Goal: Information Seeking & Learning: Learn about a topic

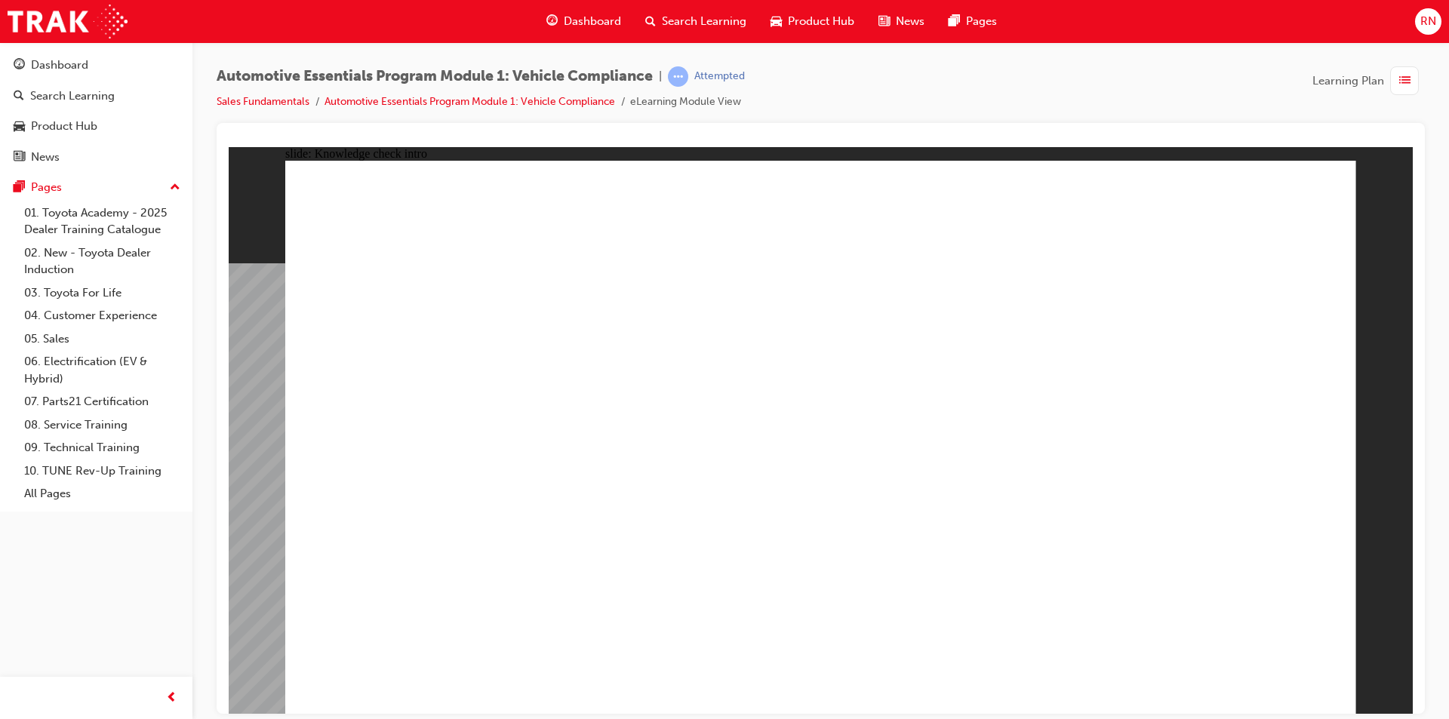
radio input "true"
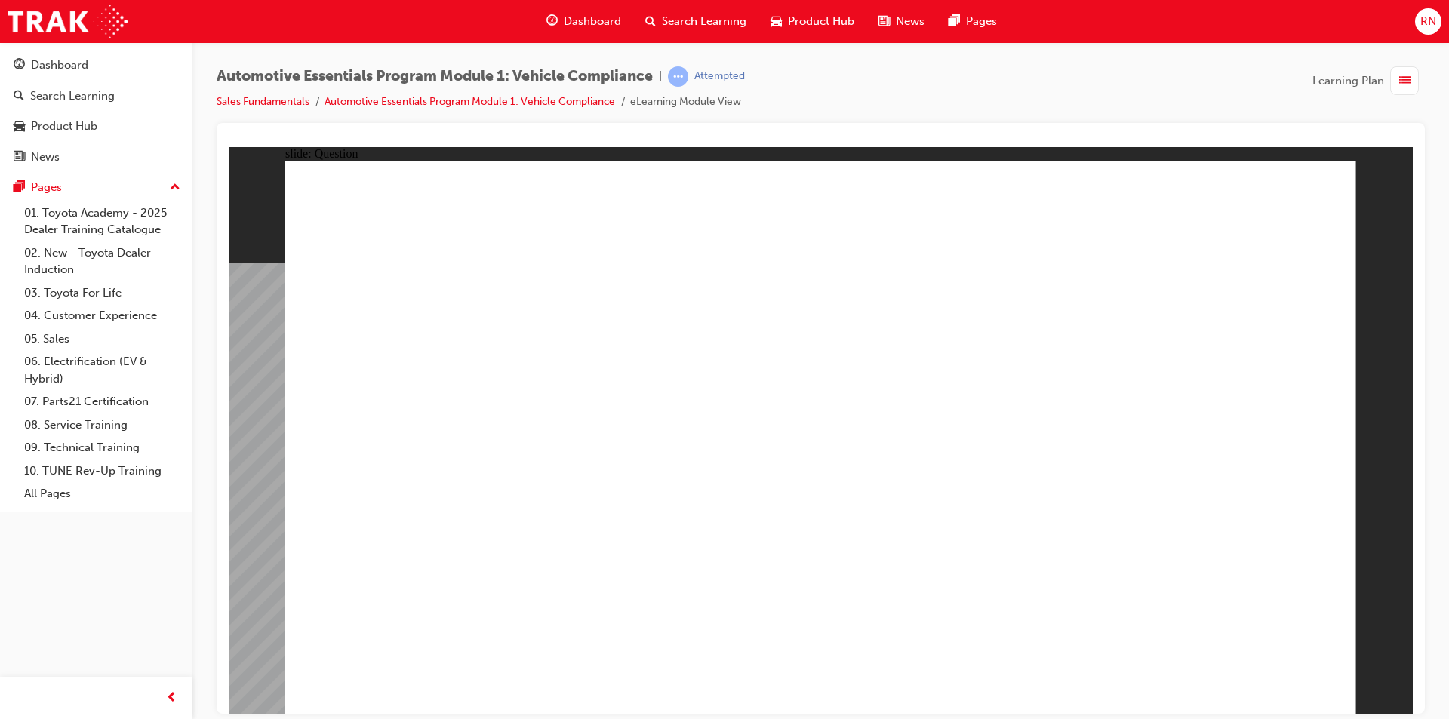
radio input "true"
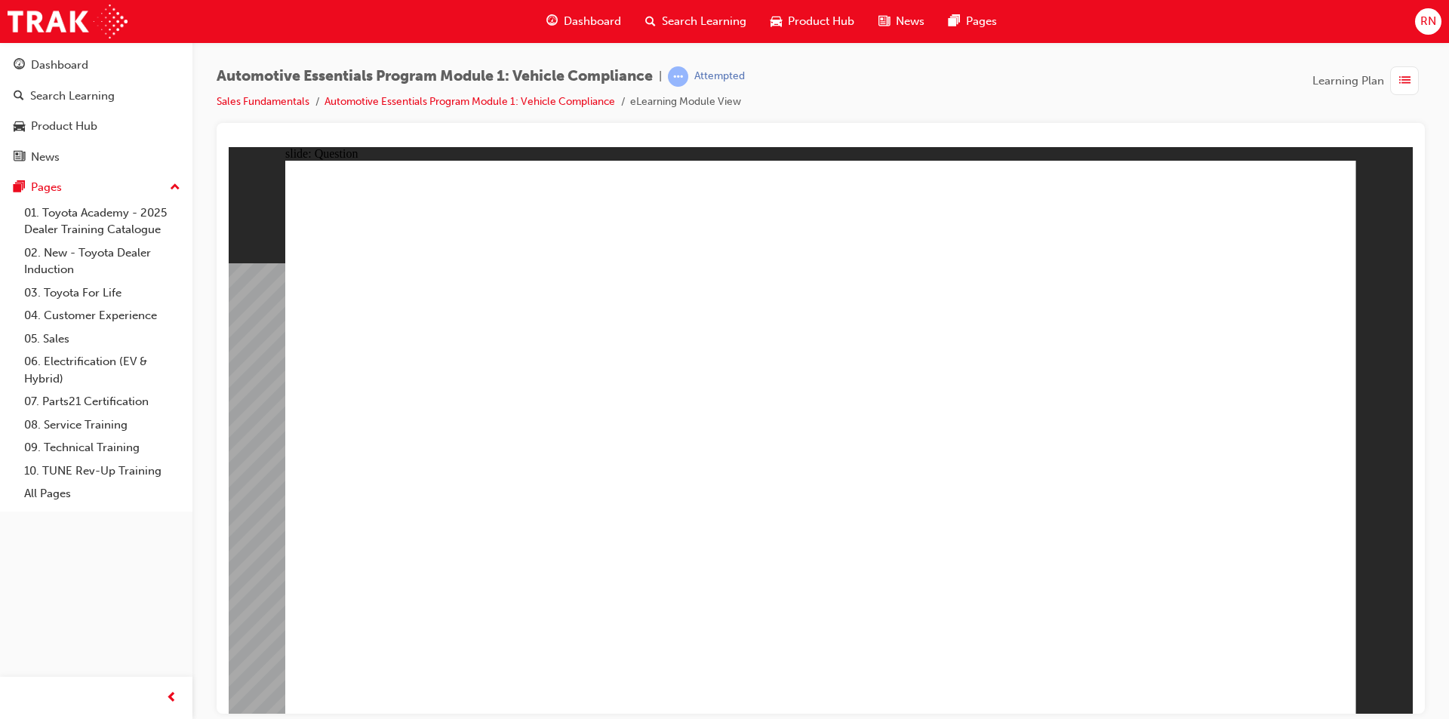
radio input "true"
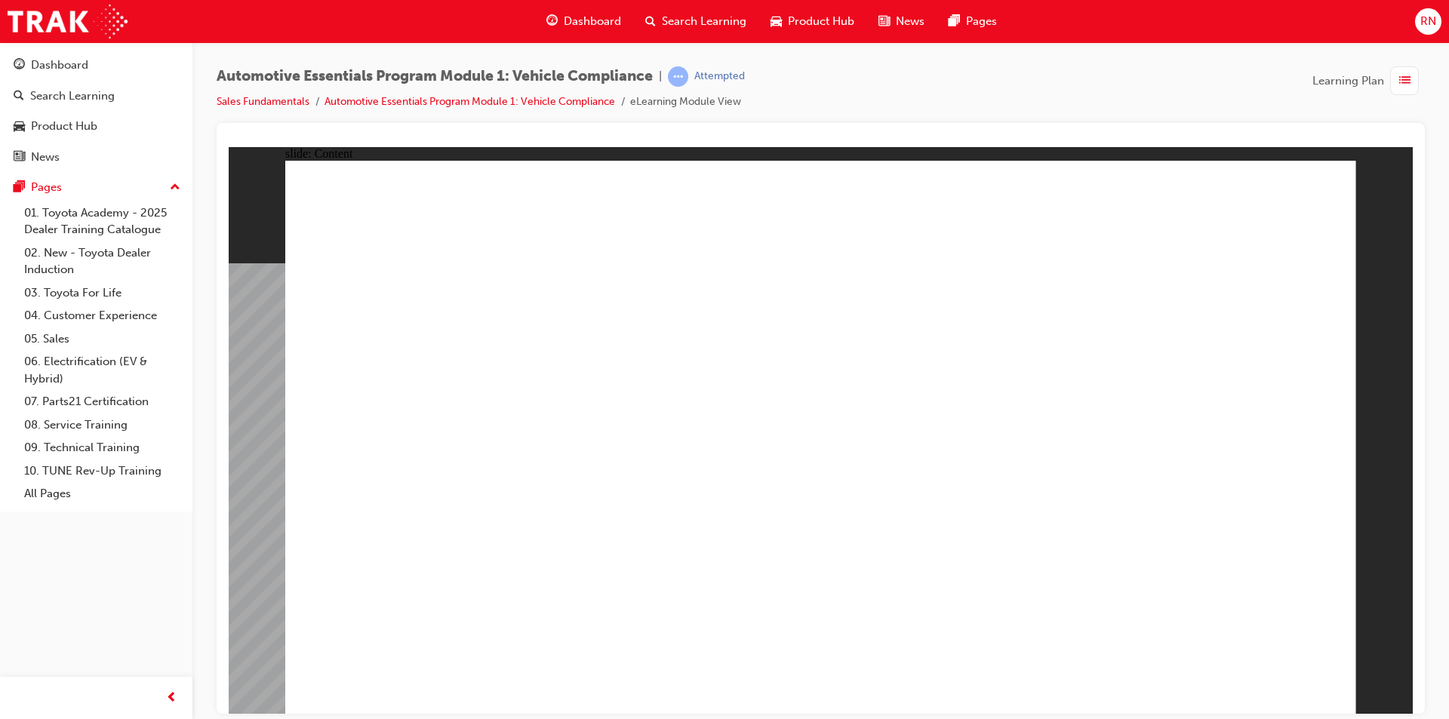
drag, startPoint x: 875, startPoint y: 604, endPoint x: 864, endPoint y: 604, distance: 11.3
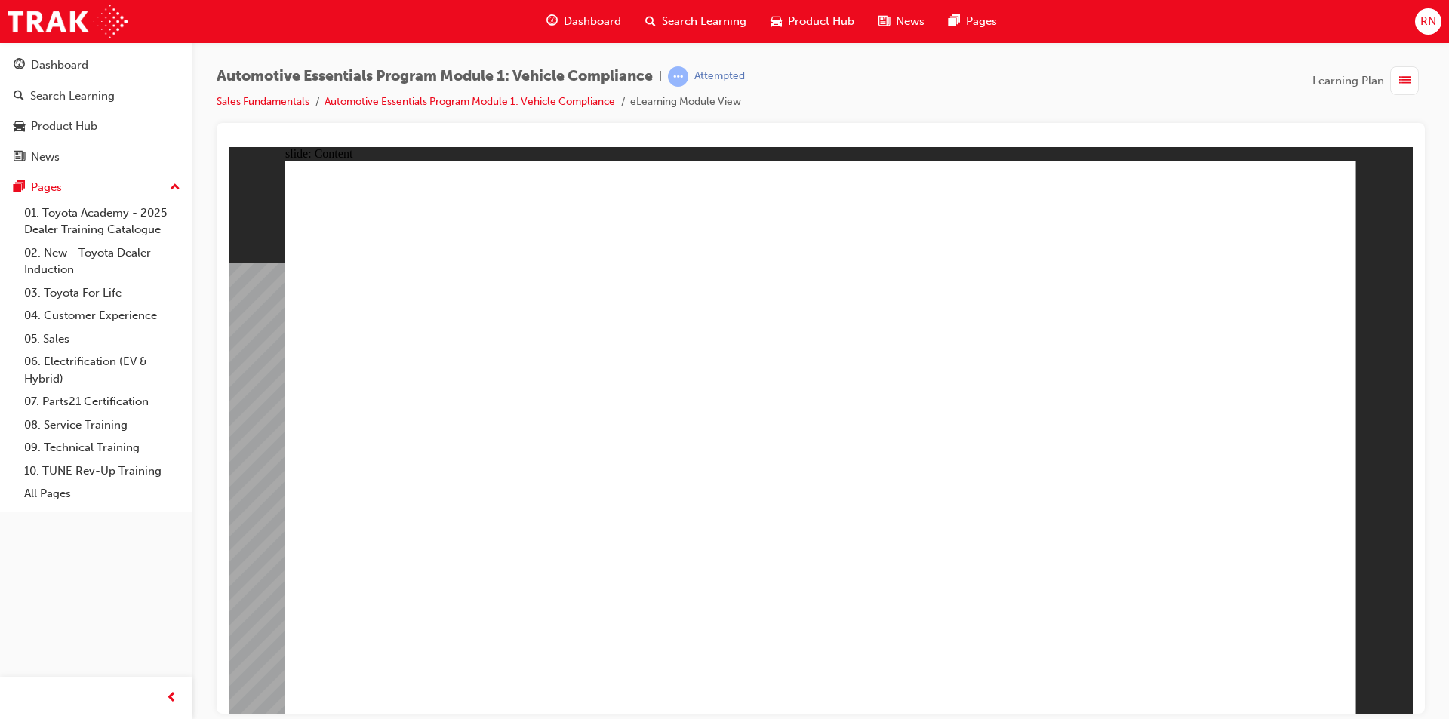
drag, startPoint x: 1326, startPoint y: 214, endPoint x: 1327, endPoint y: 202, distance: 11.4
